Goal: Information Seeking & Learning: Understand process/instructions

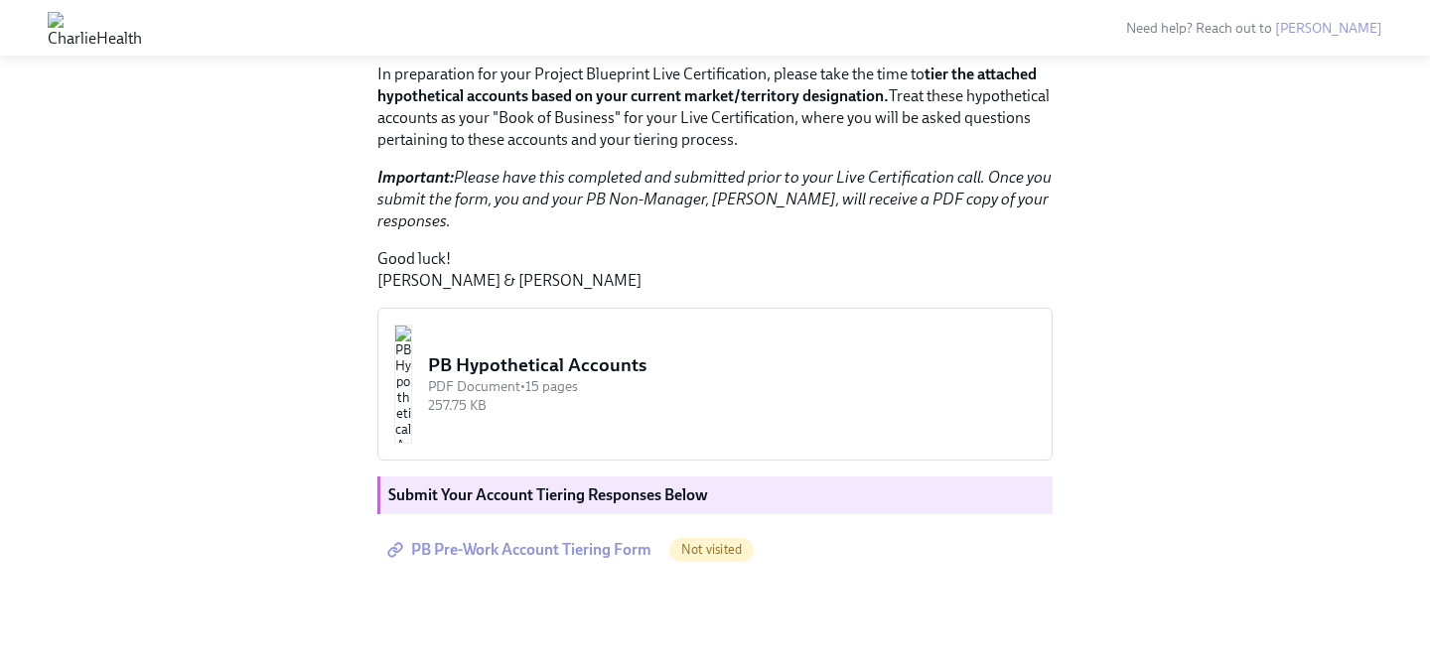
scroll to position [476, 0]
click at [412, 373] on img "button" at bounding box center [403, 384] width 18 height 119
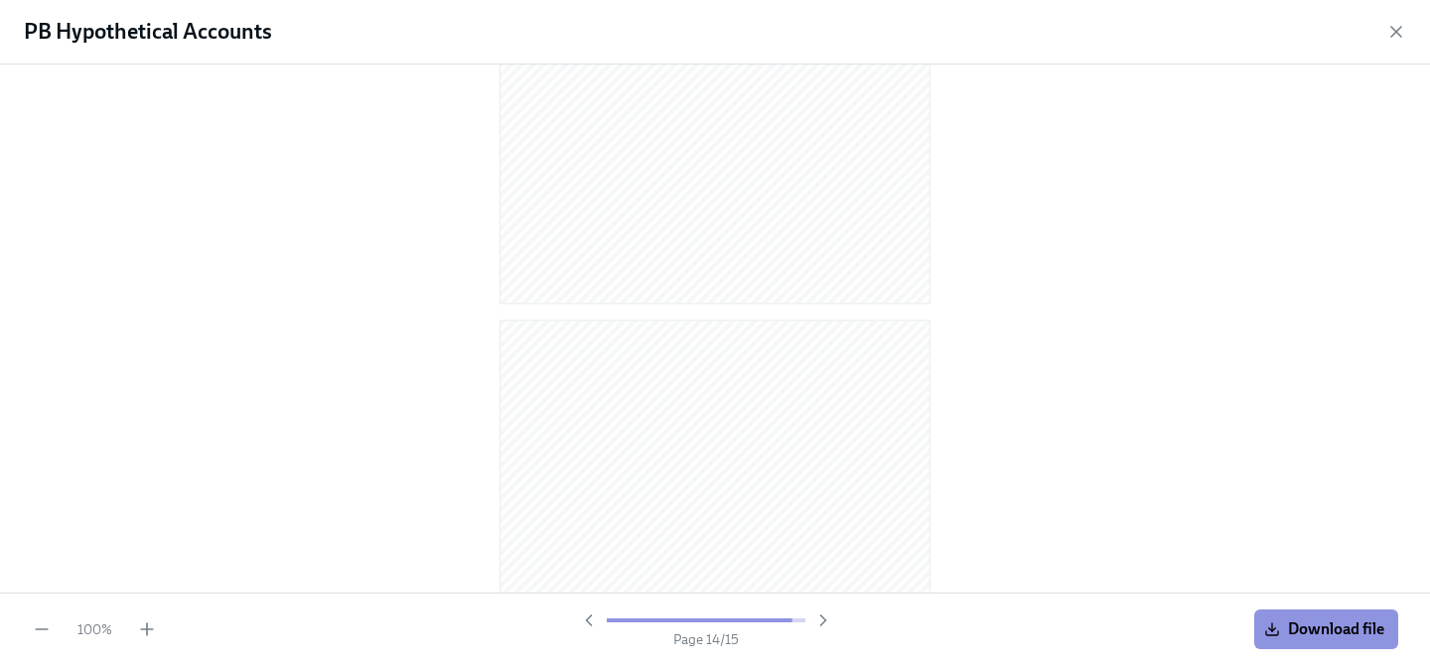
scroll to position [4040, 0]
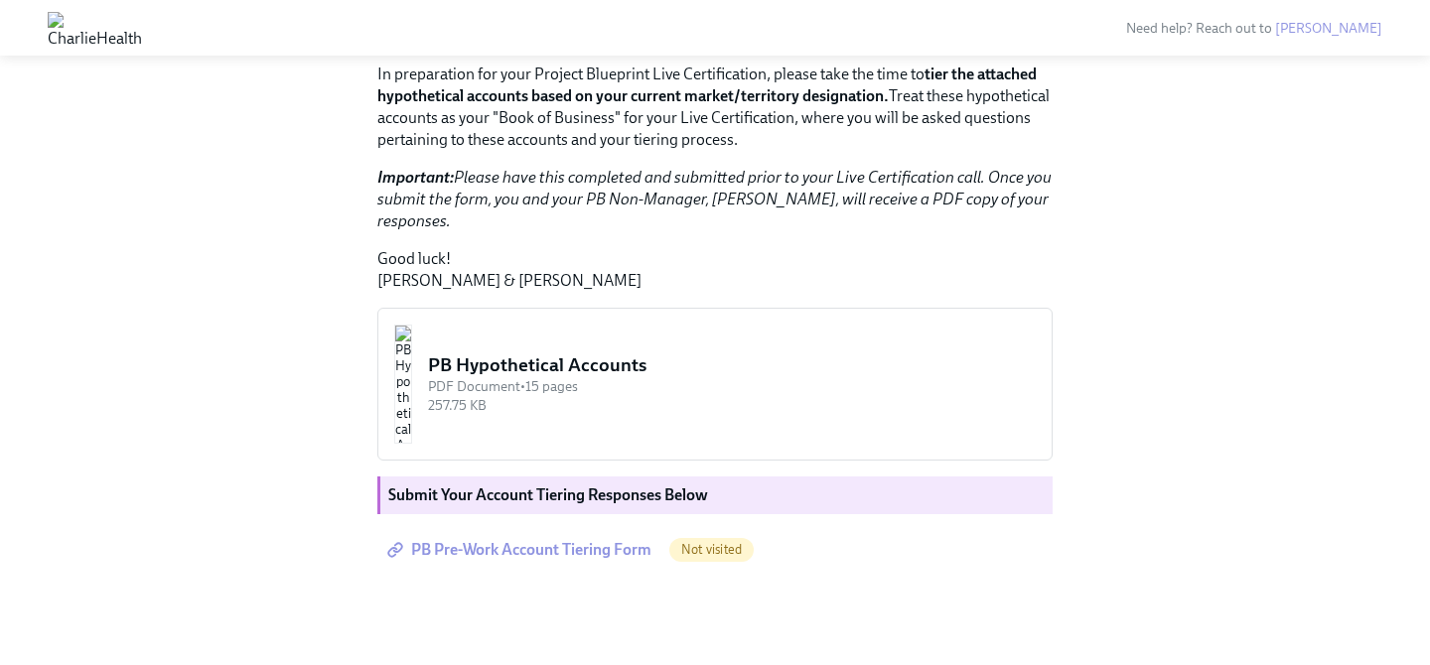
scroll to position [476, 0]
click at [569, 548] on span "PB Pre-Work Account Tiering Form" at bounding box center [521, 550] width 260 height 20
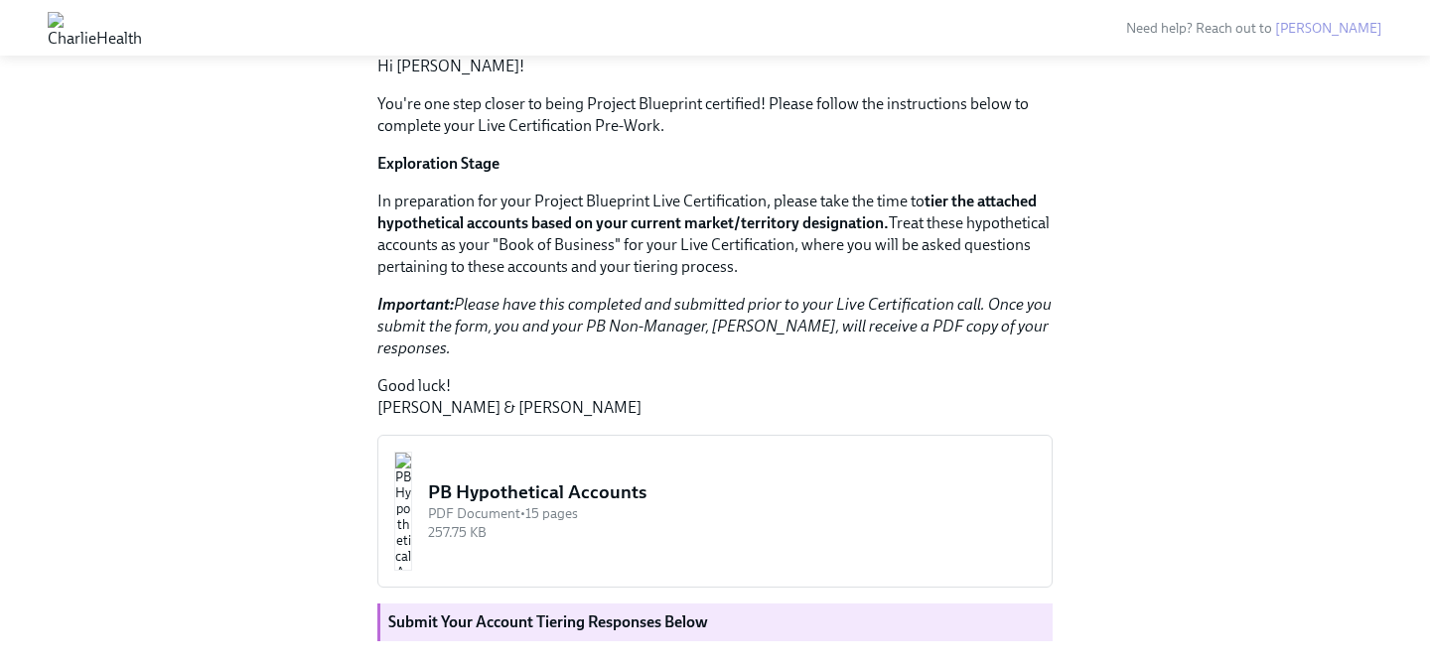
scroll to position [0, 0]
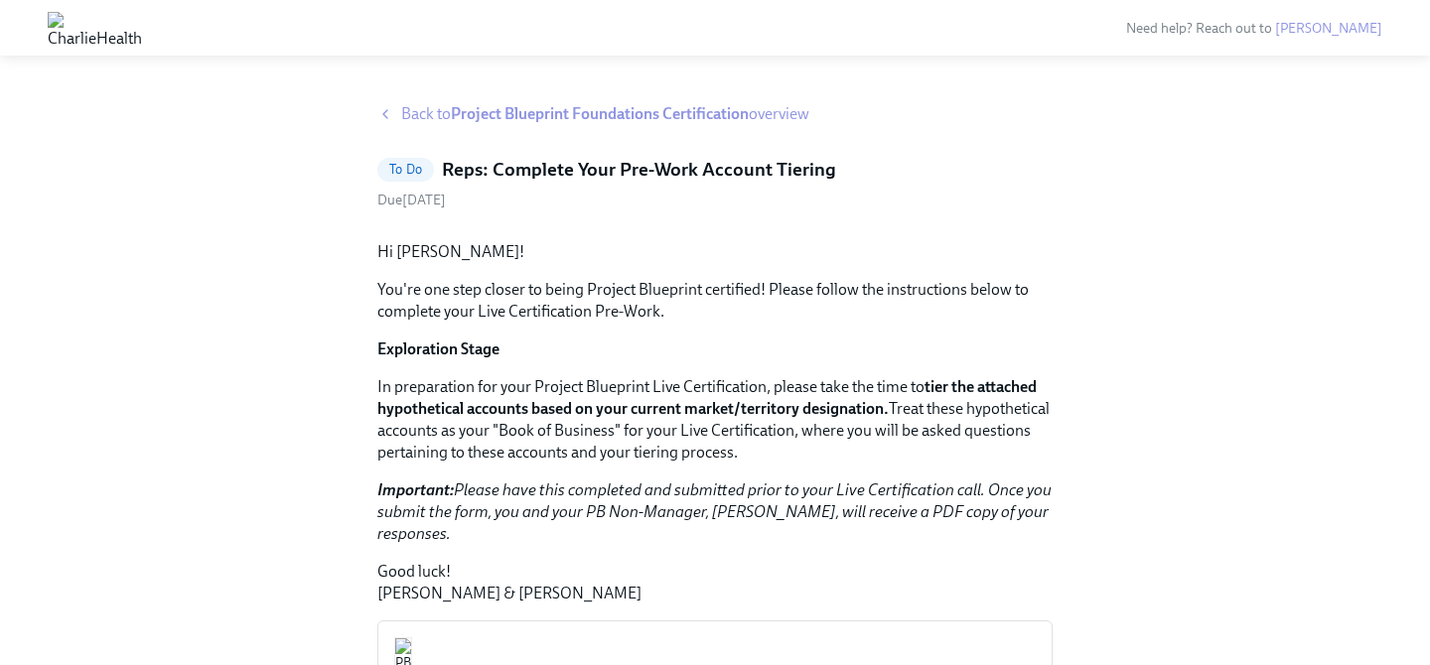
click at [549, 115] on strong "Project Blueprint Foundations Certification" at bounding box center [600, 113] width 298 height 19
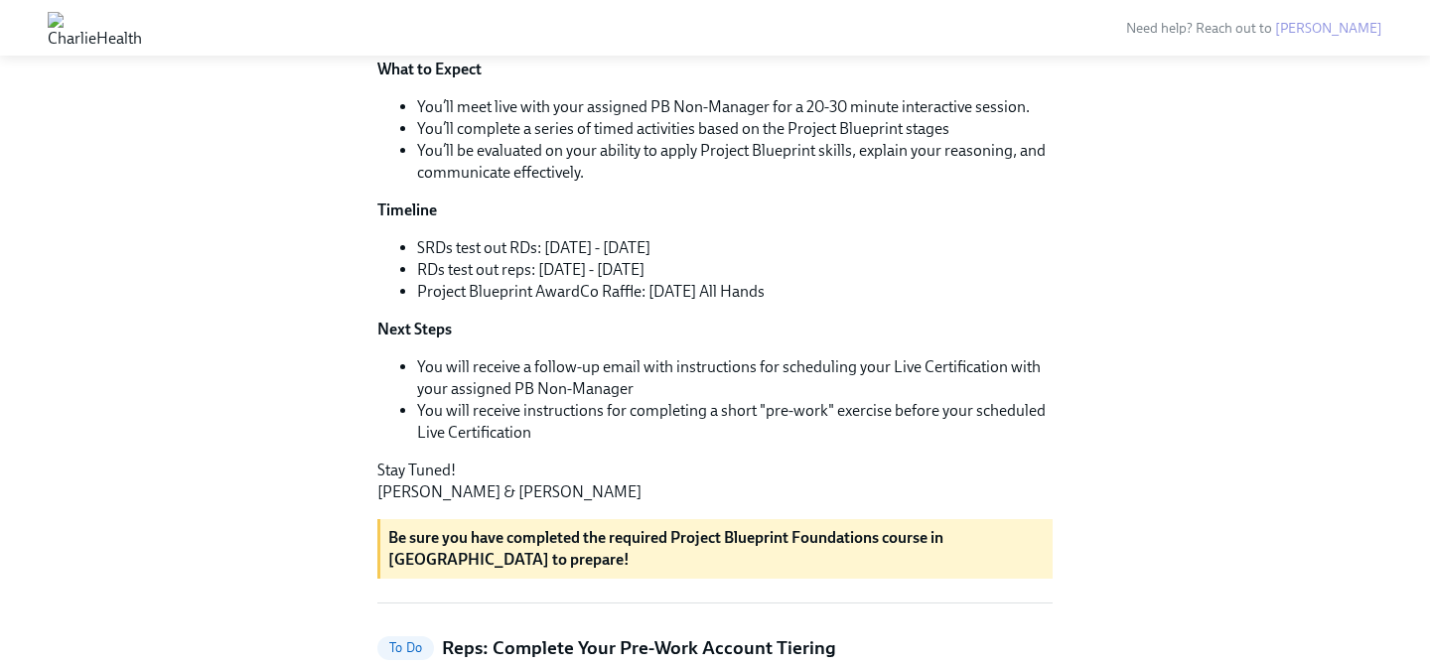
scroll to position [387, 0]
